Goal: Check status: Check status

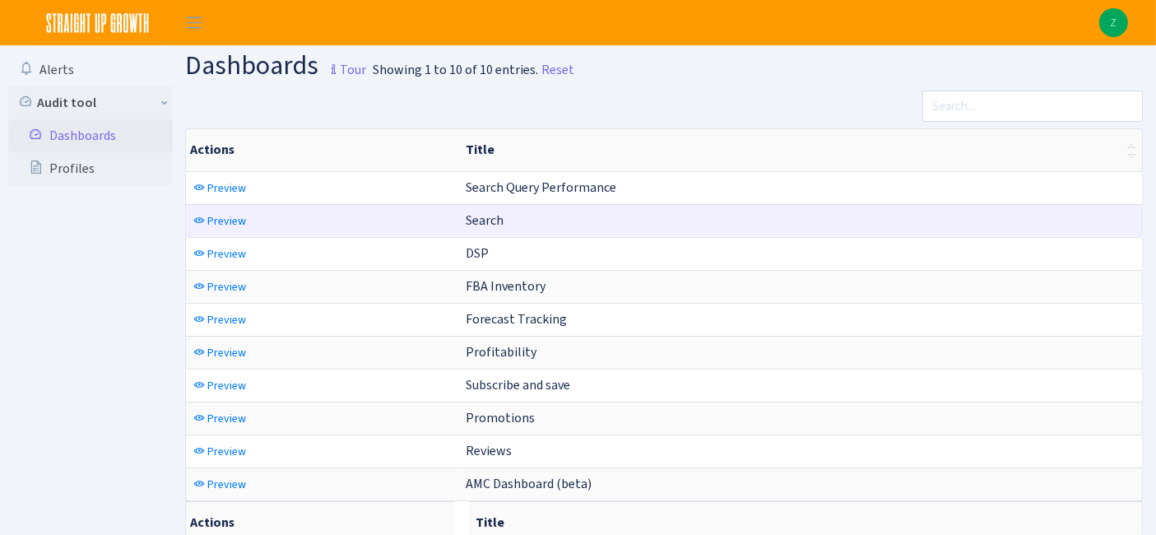
click at [230, 206] on td "Preview" at bounding box center [322, 220] width 273 height 33
click at [224, 214] on span "Preview" at bounding box center [226, 221] width 39 height 16
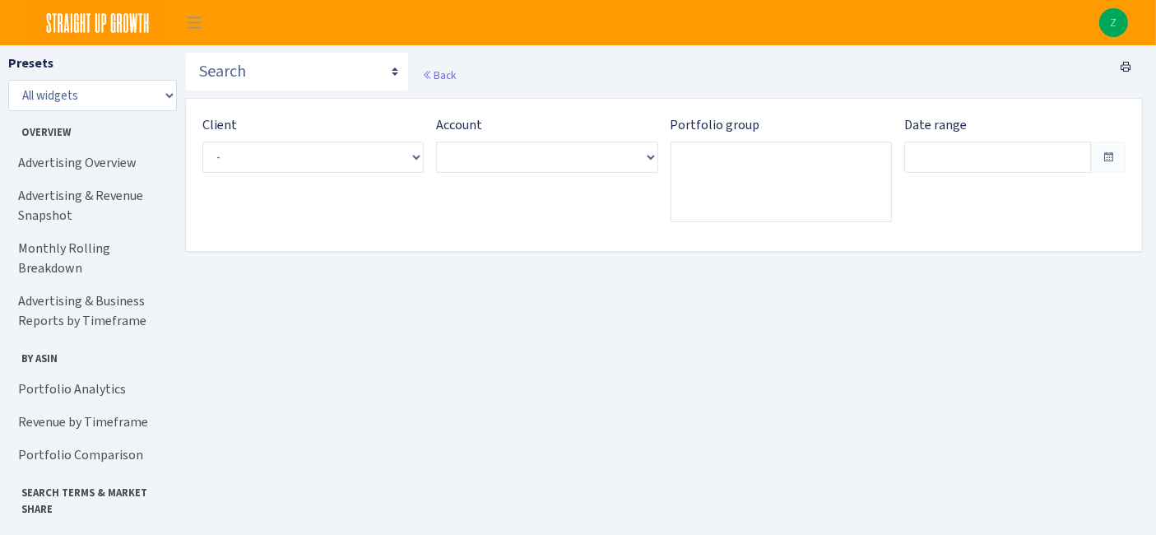
type input "Aug 27, 2025 - Sep 25, 2025"
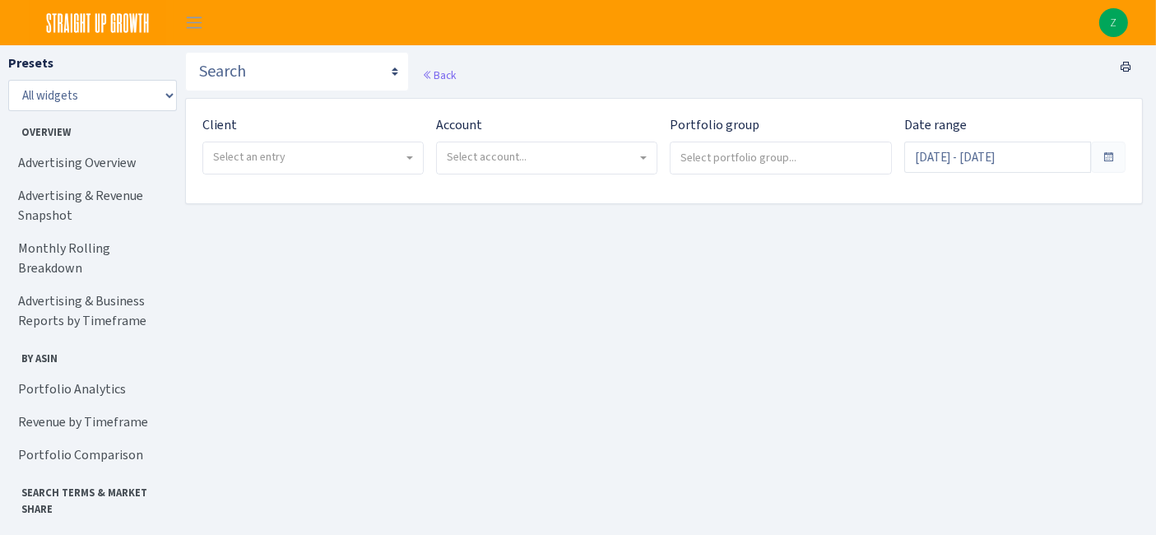
click at [284, 138] on div "Client - Bulletproof <span class="badge badge-success">Current</span><span clas…" at bounding box center [312, 144] width 221 height 59
click at [304, 157] on span "Select an entry" at bounding box center [308, 157] width 190 height 16
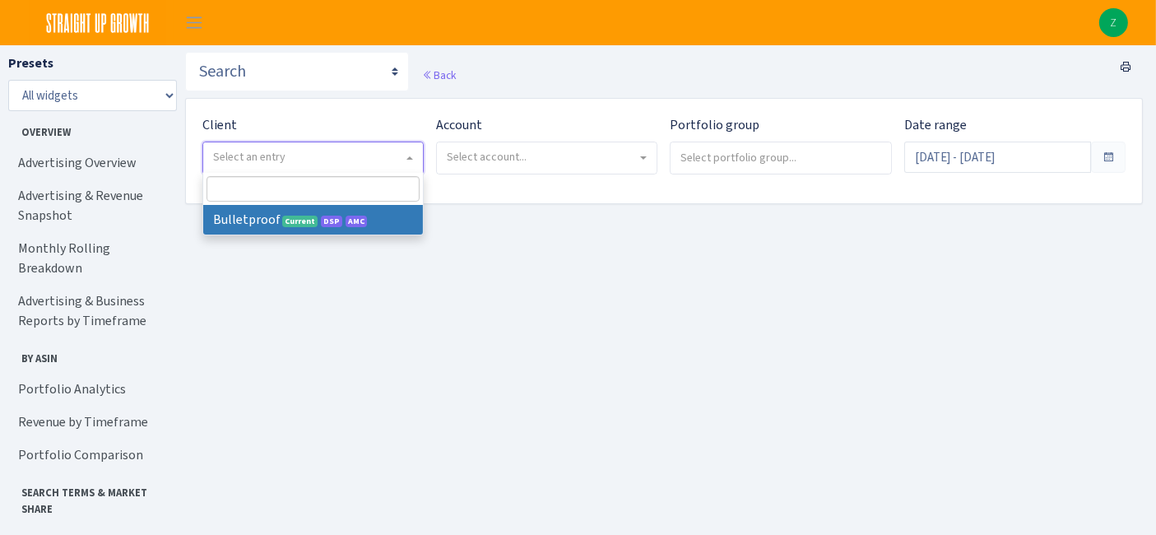
select select "409"
select select
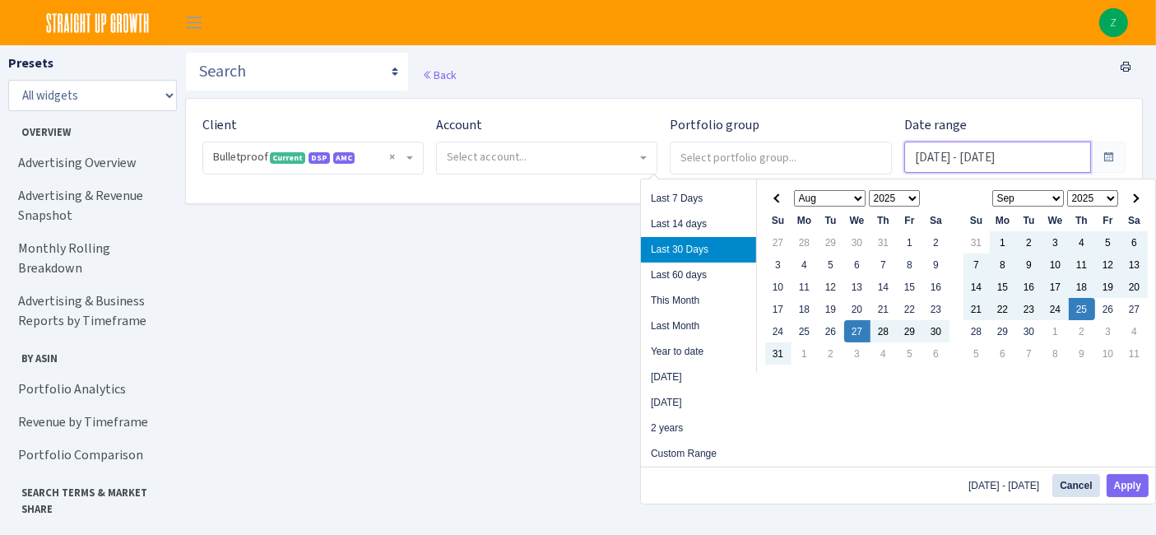
click at [954, 163] on input "Aug 27, 2025 - Sep 25, 2025" at bounding box center [997, 157] width 187 height 31
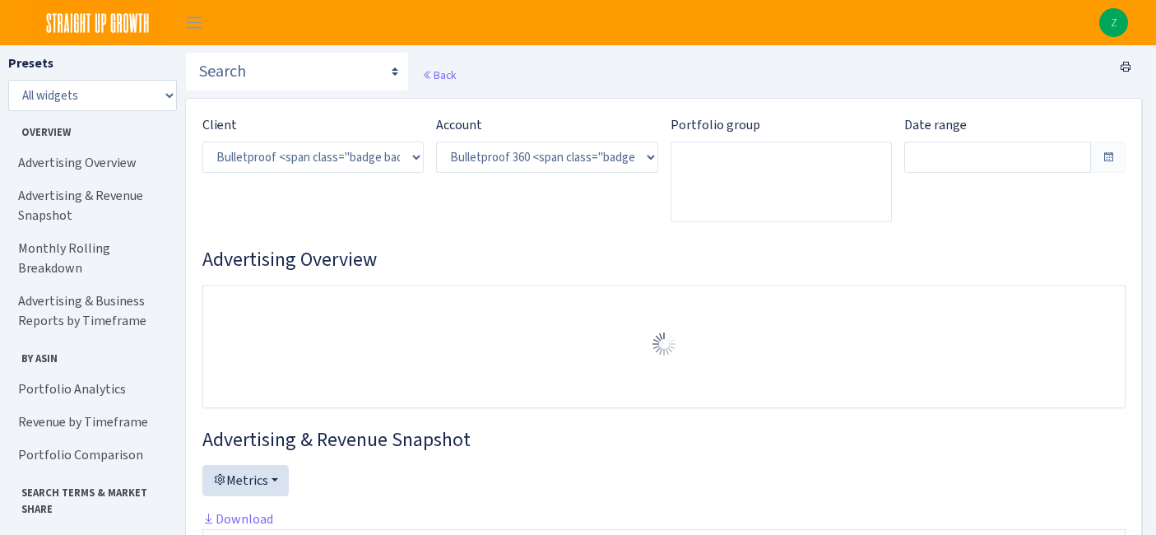
select select "3235730245795869"
type input "[DATE] - [DATE]"
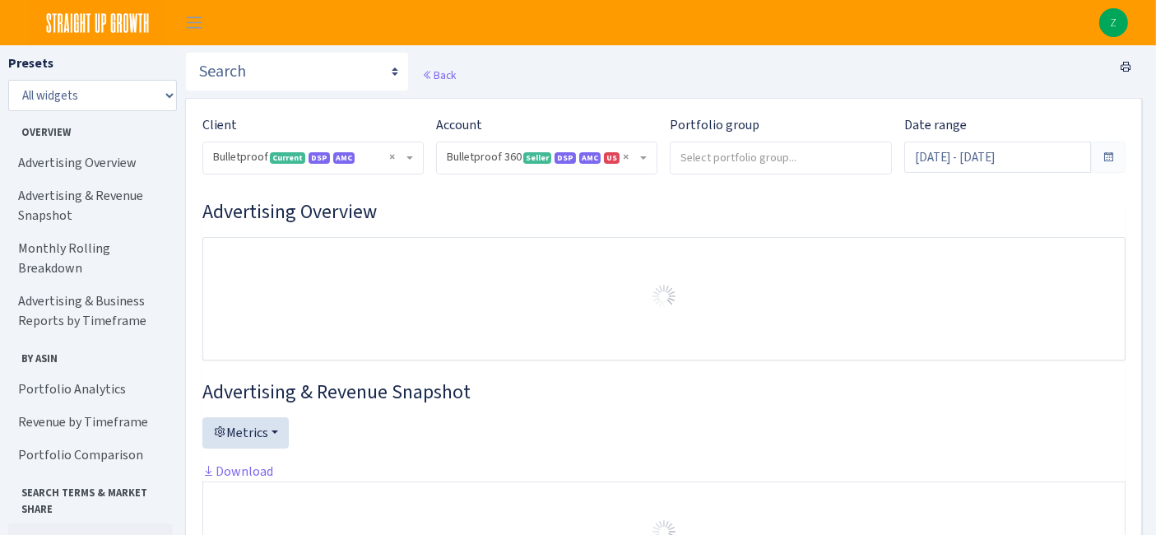
click at [88, 523] on link "Search Terms" at bounding box center [90, 539] width 165 height 33
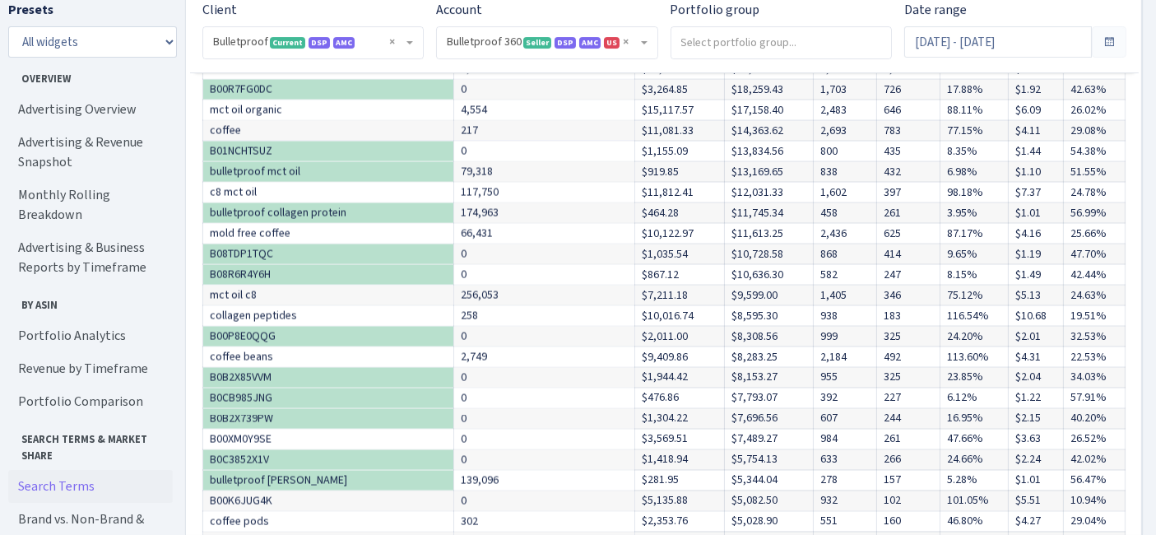
scroll to position [2893, 0]
